Goal: Check status

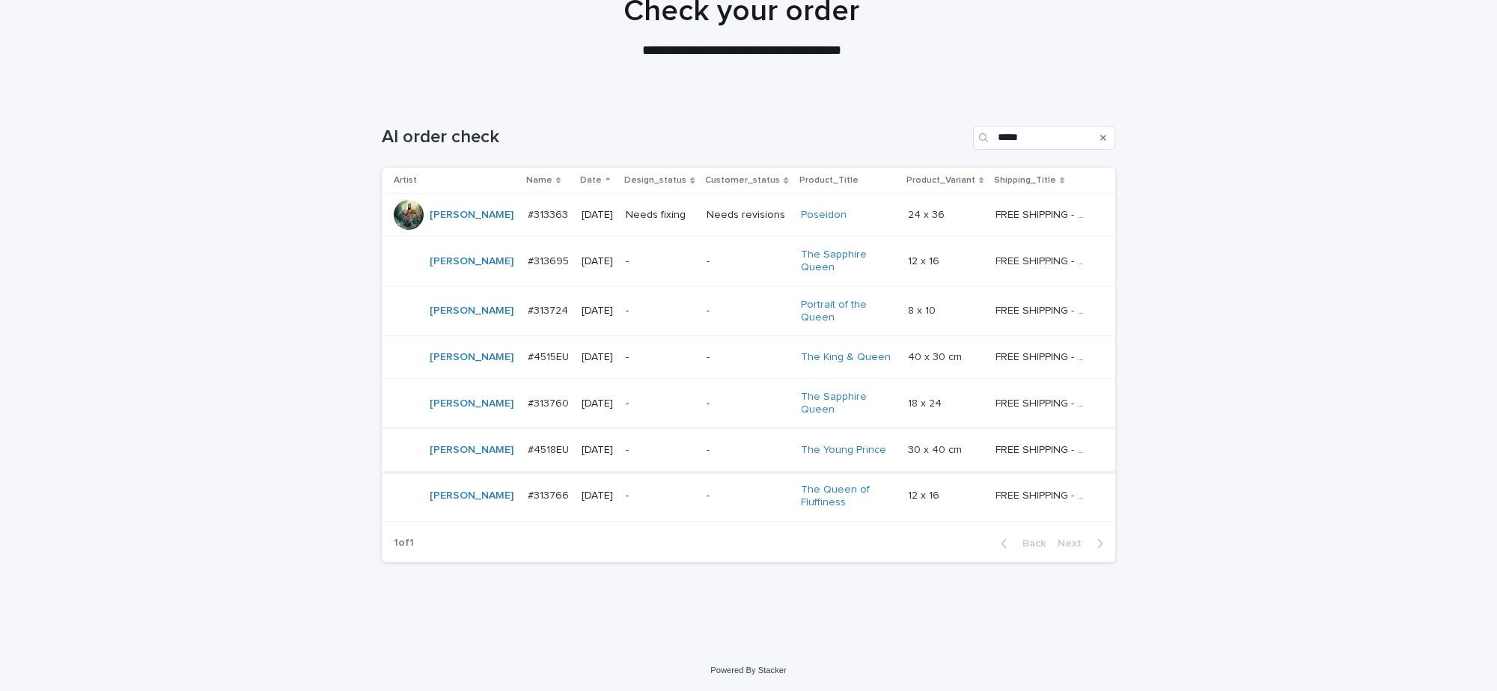
scroll to position [139, 0]
click at [690, 401] on td "-" at bounding box center [660, 404] width 81 height 50
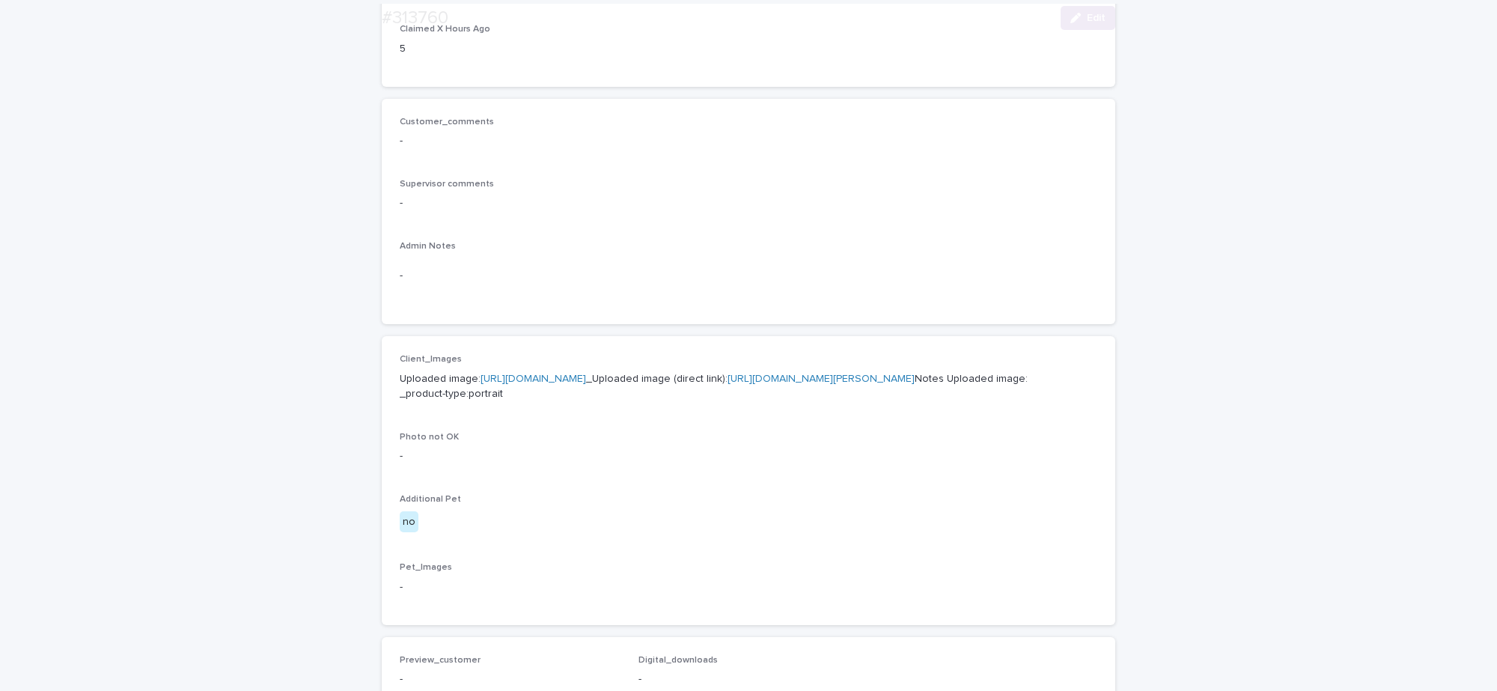
scroll to position [374, 0]
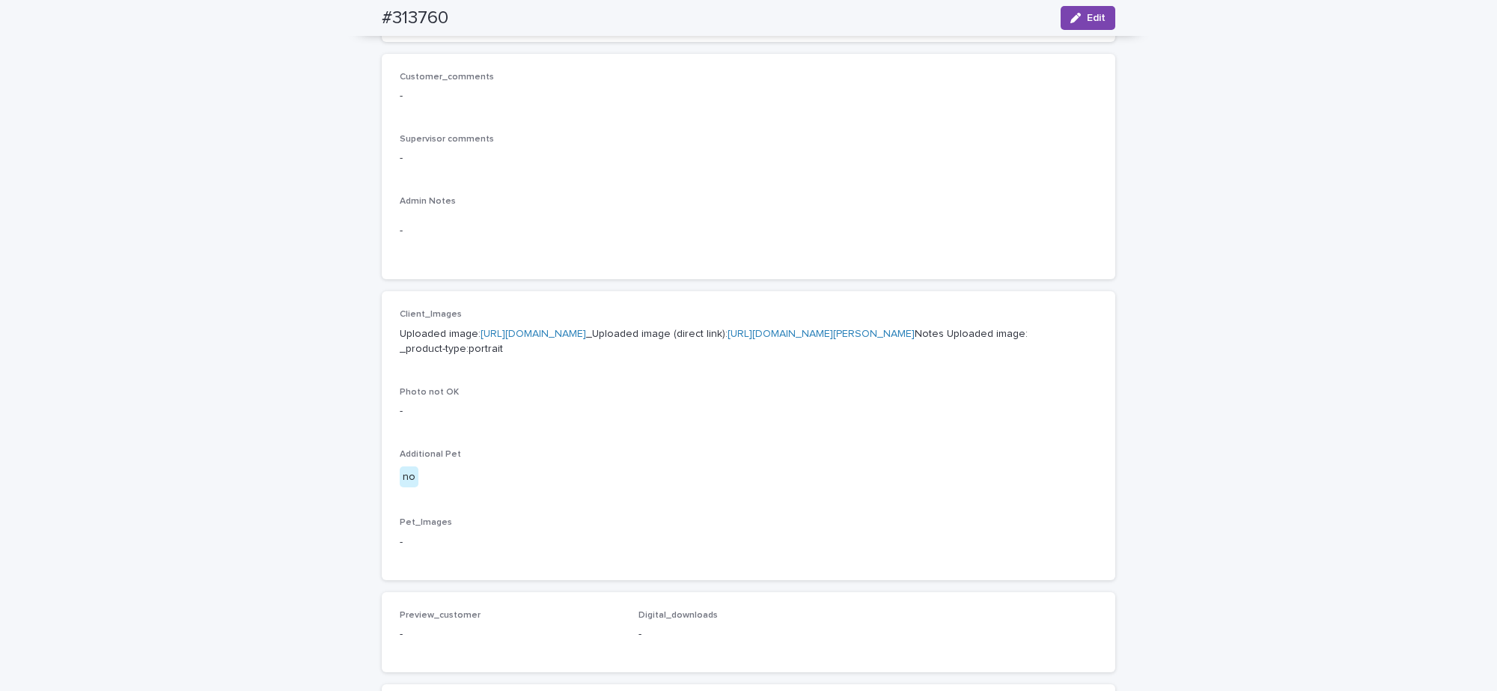
click at [728, 339] on link "[URL][DOMAIN_NAME][PERSON_NAME]" at bounding box center [821, 334] width 187 height 10
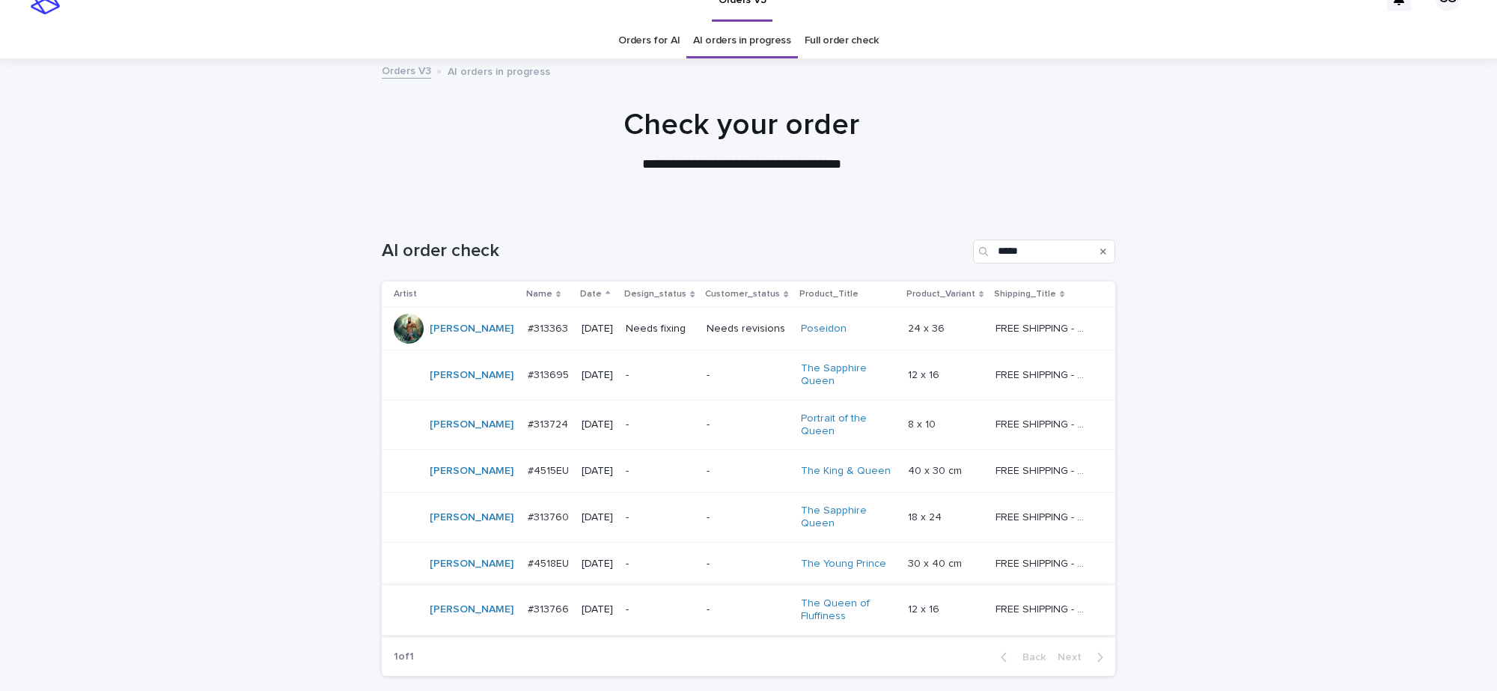
scroll to position [47, 0]
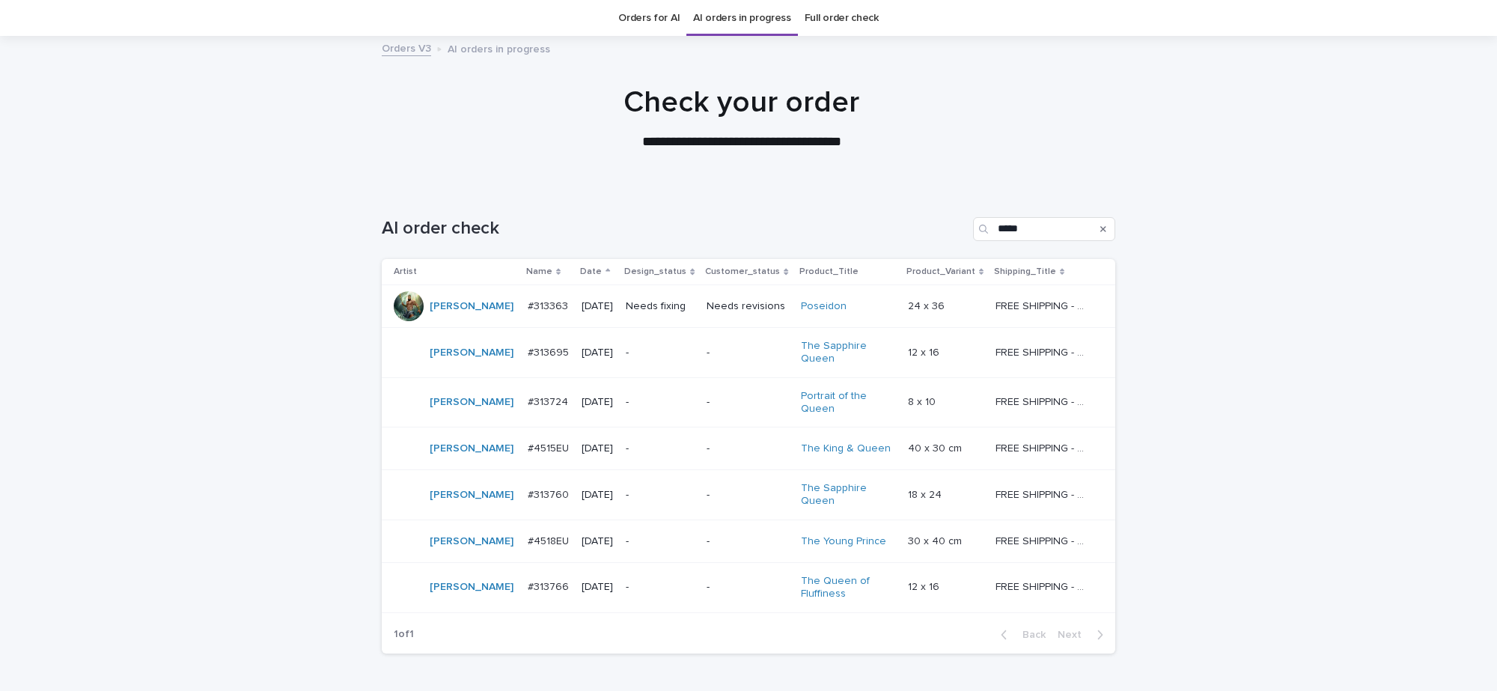
click at [678, 535] on p "-" at bounding box center [660, 541] width 69 height 13
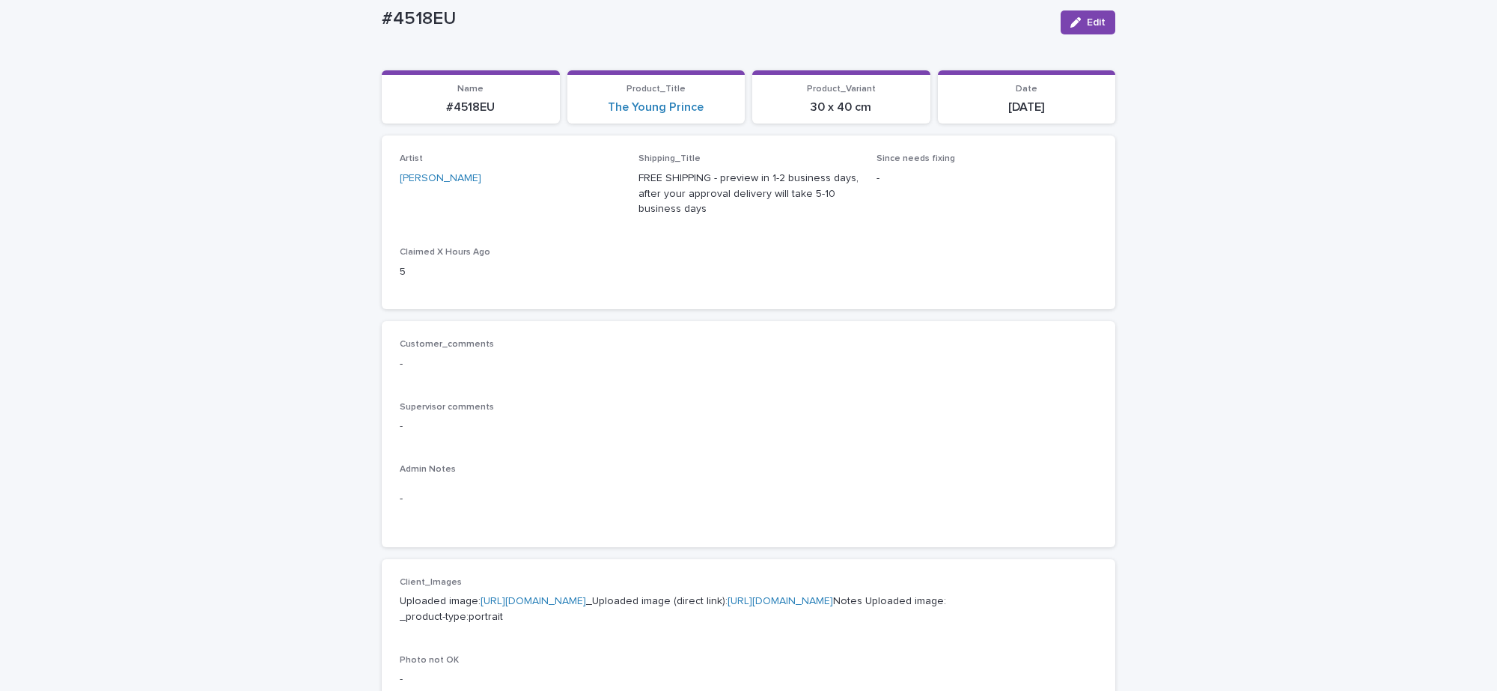
scroll to position [374, 0]
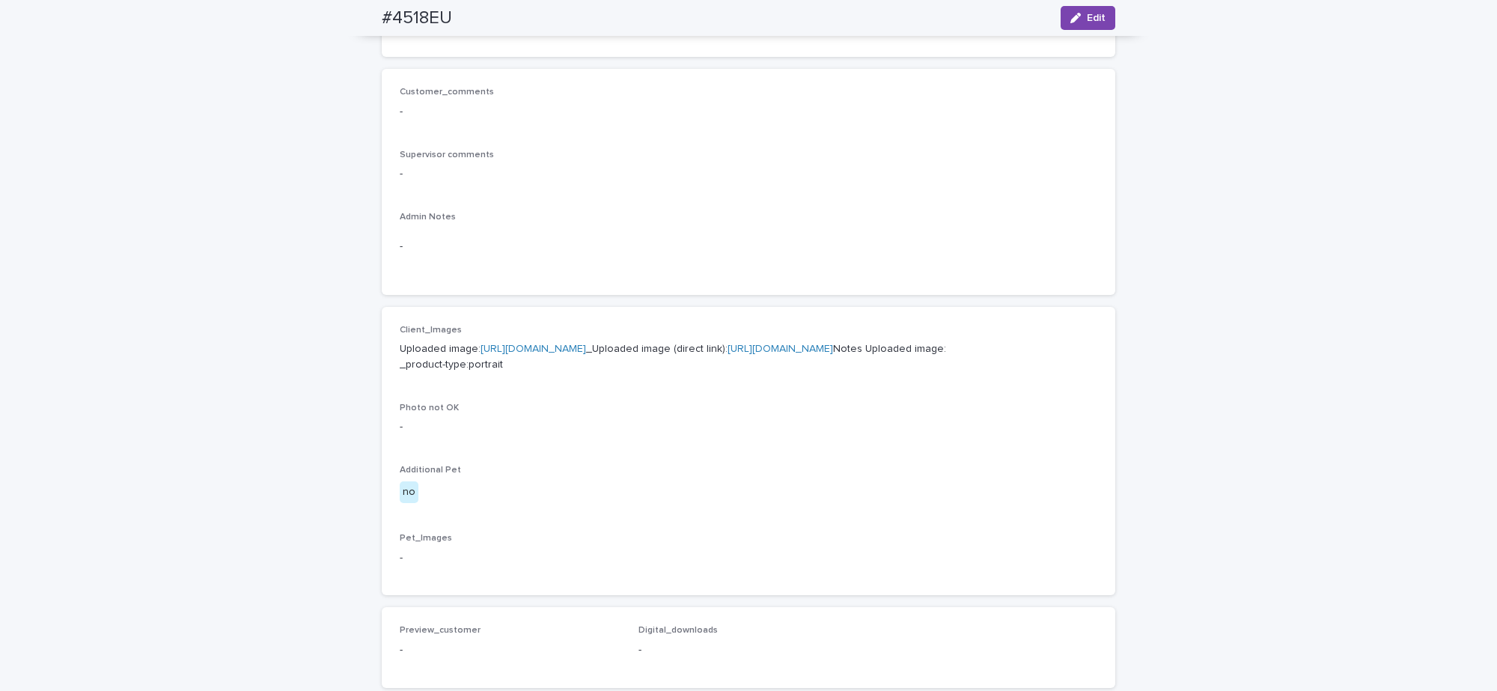
click at [728, 354] on link "[URL][DOMAIN_NAME]" at bounding box center [781, 349] width 106 height 10
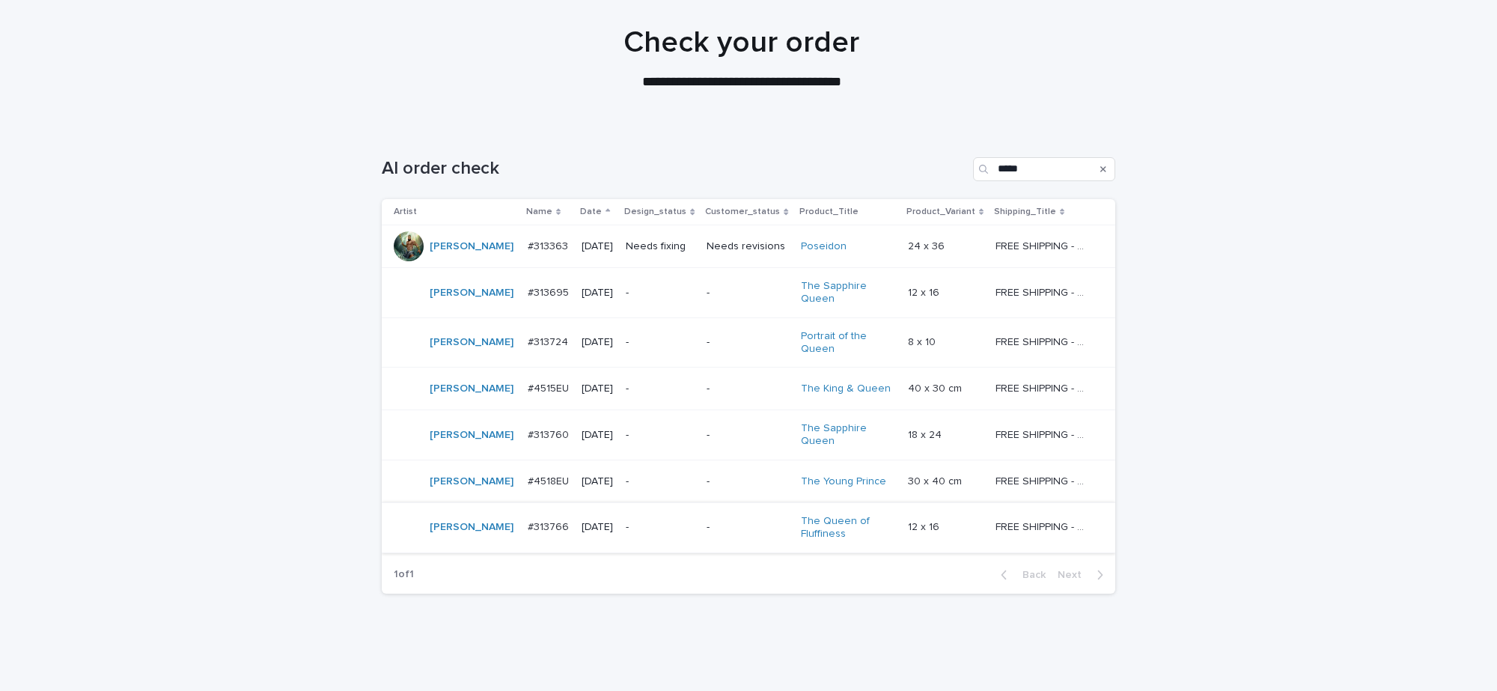
scroll to position [139, 0]
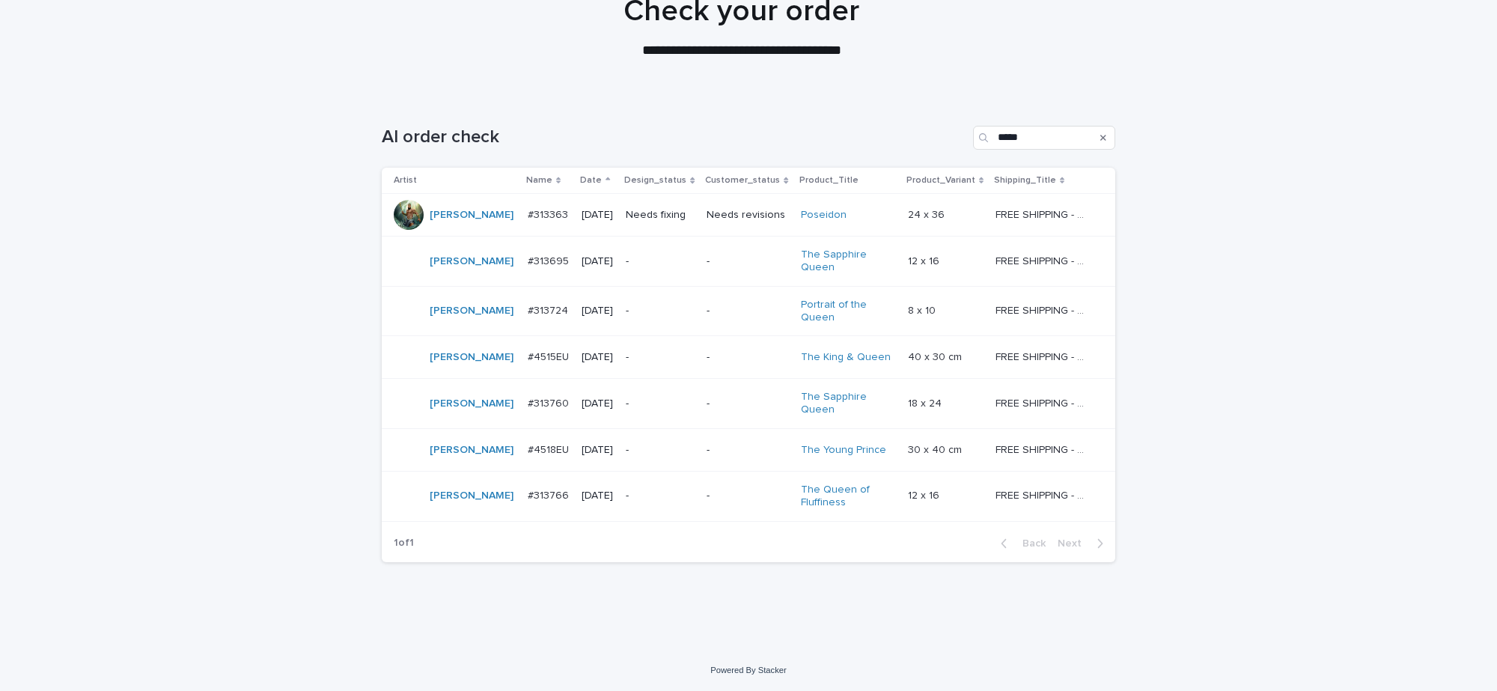
click at [678, 500] on p "-" at bounding box center [660, 496] width 69 height 13
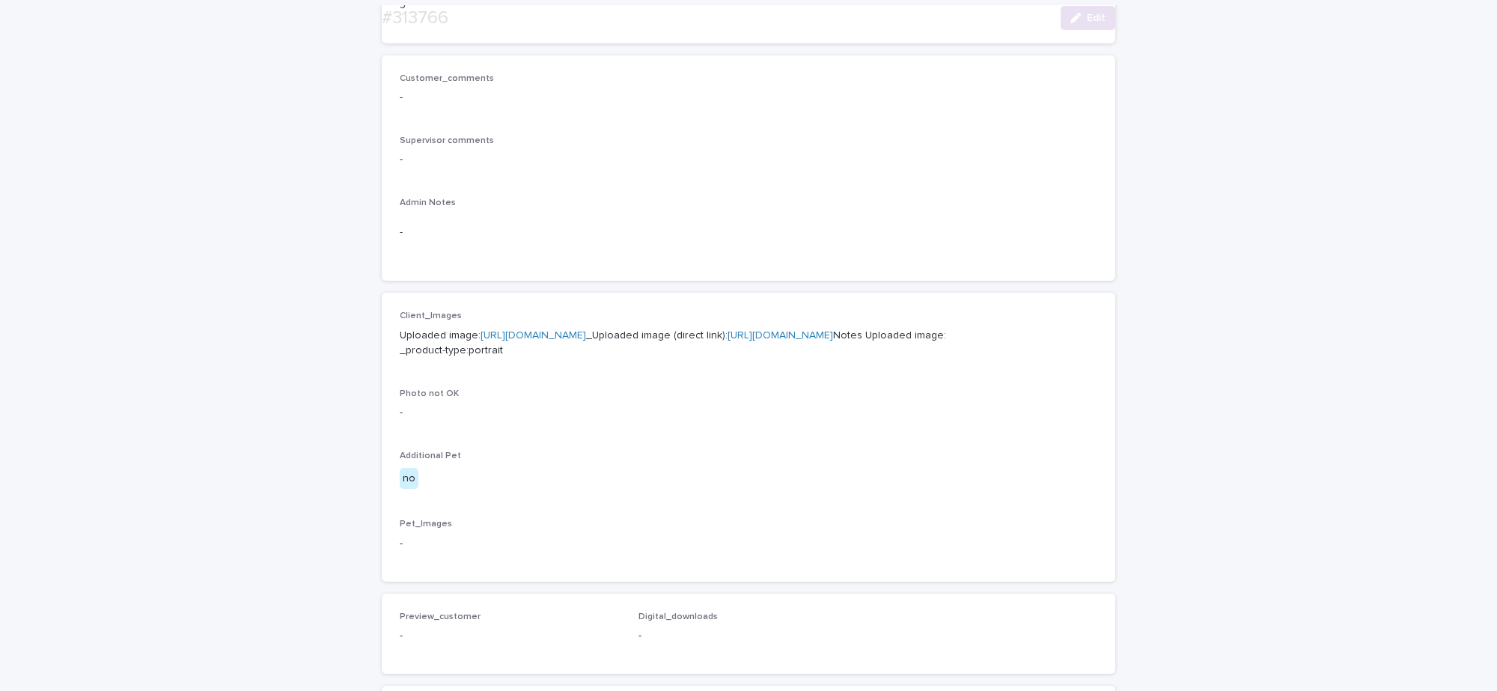
scroll to position [374, 0]
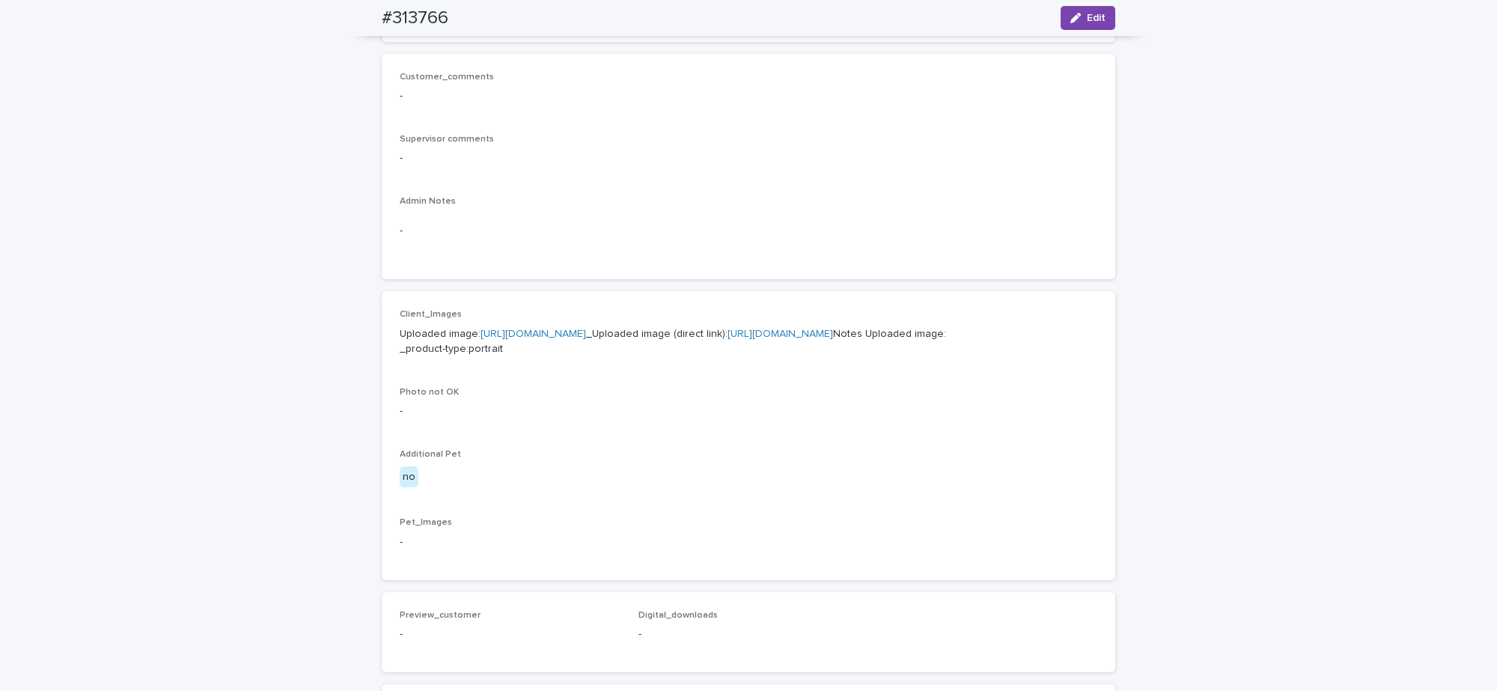
click at [728, 339] on link "[URL][DOMAIN_NAME]" at bounding box center [781, 334] width 106 height 10
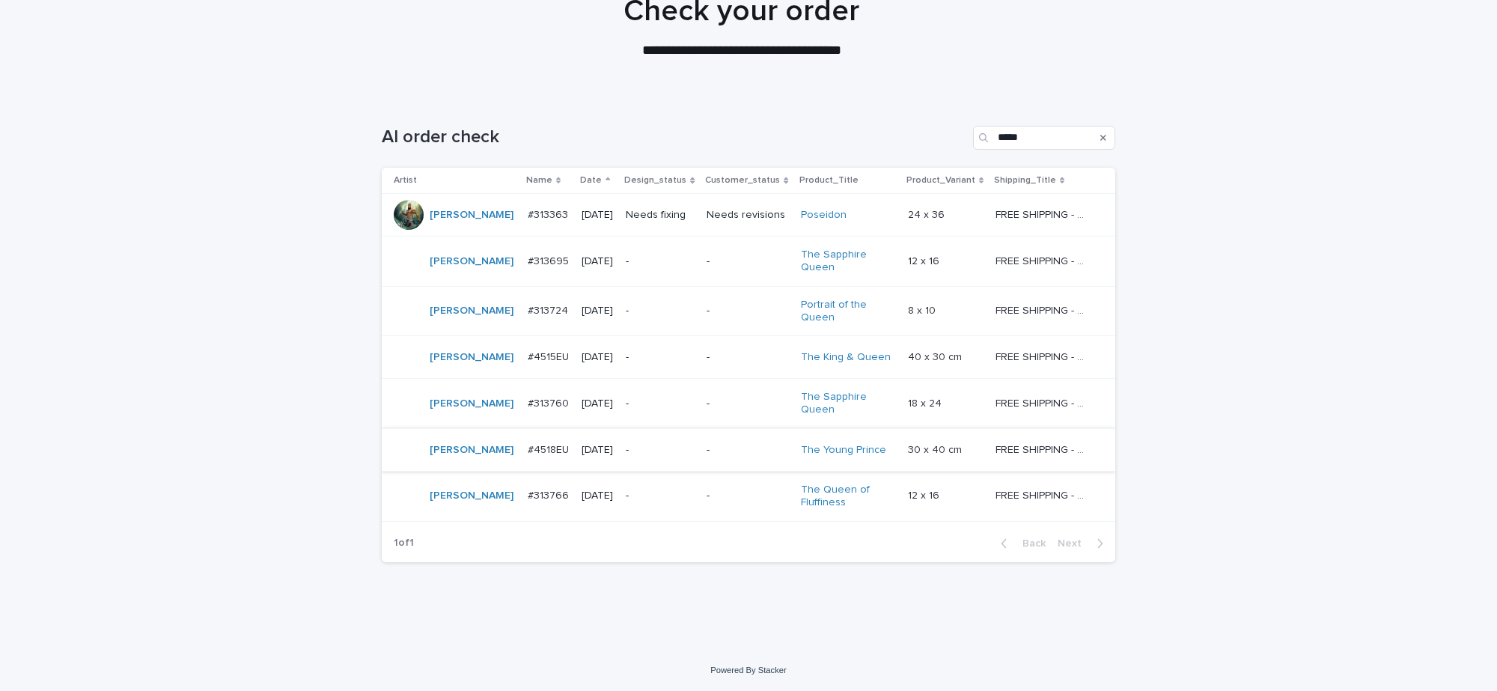
scroll to position [47, 0]
